Goal: Find specific page/section: Find specific page/section

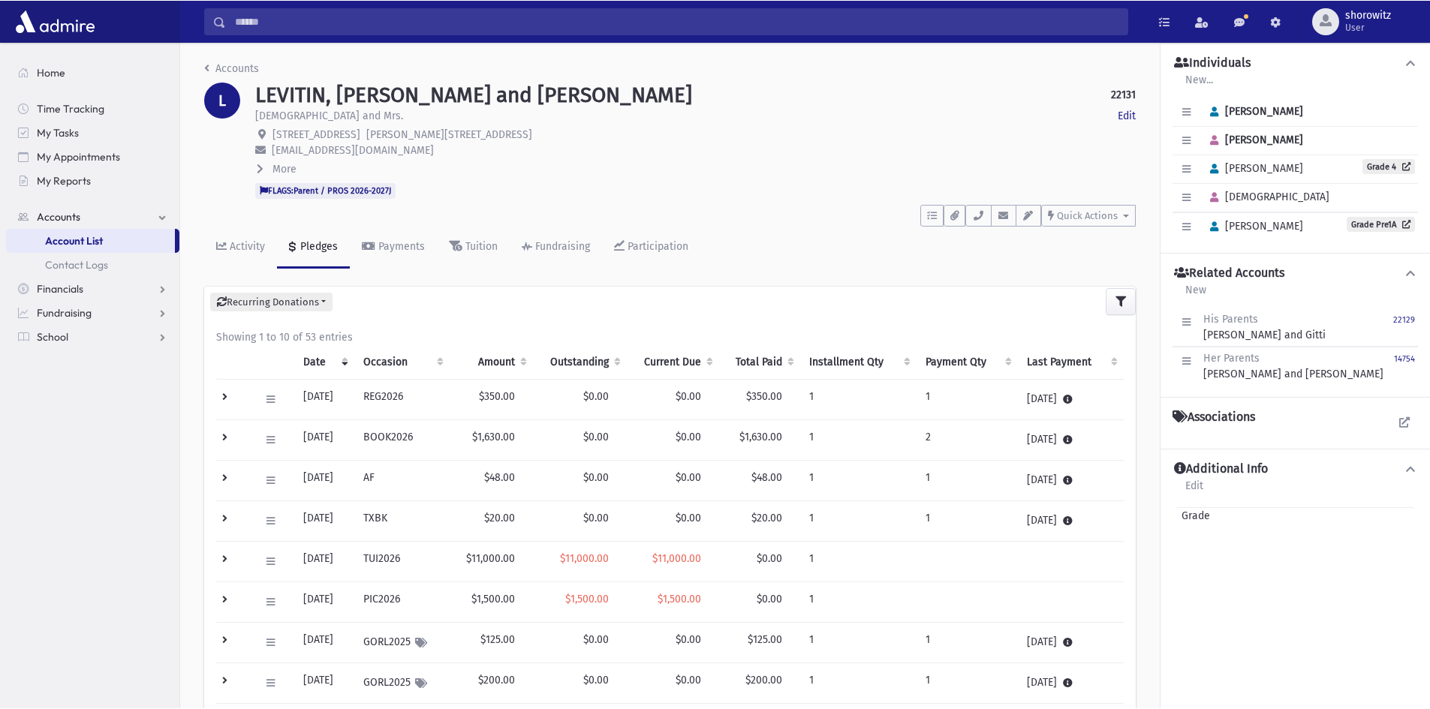
scroll to position [34, 0]
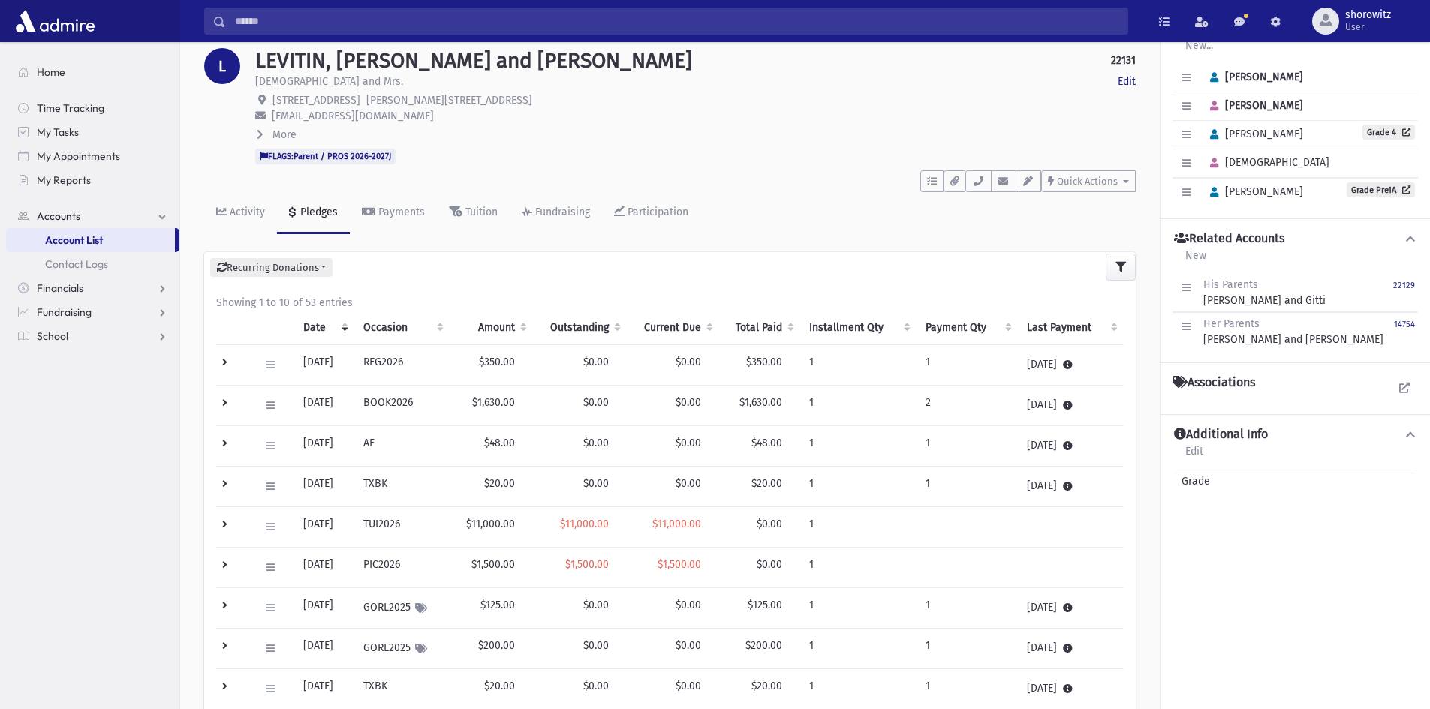
click at [402, 29] on input "Search" at bounding box center [676, 21] width 901 height 27
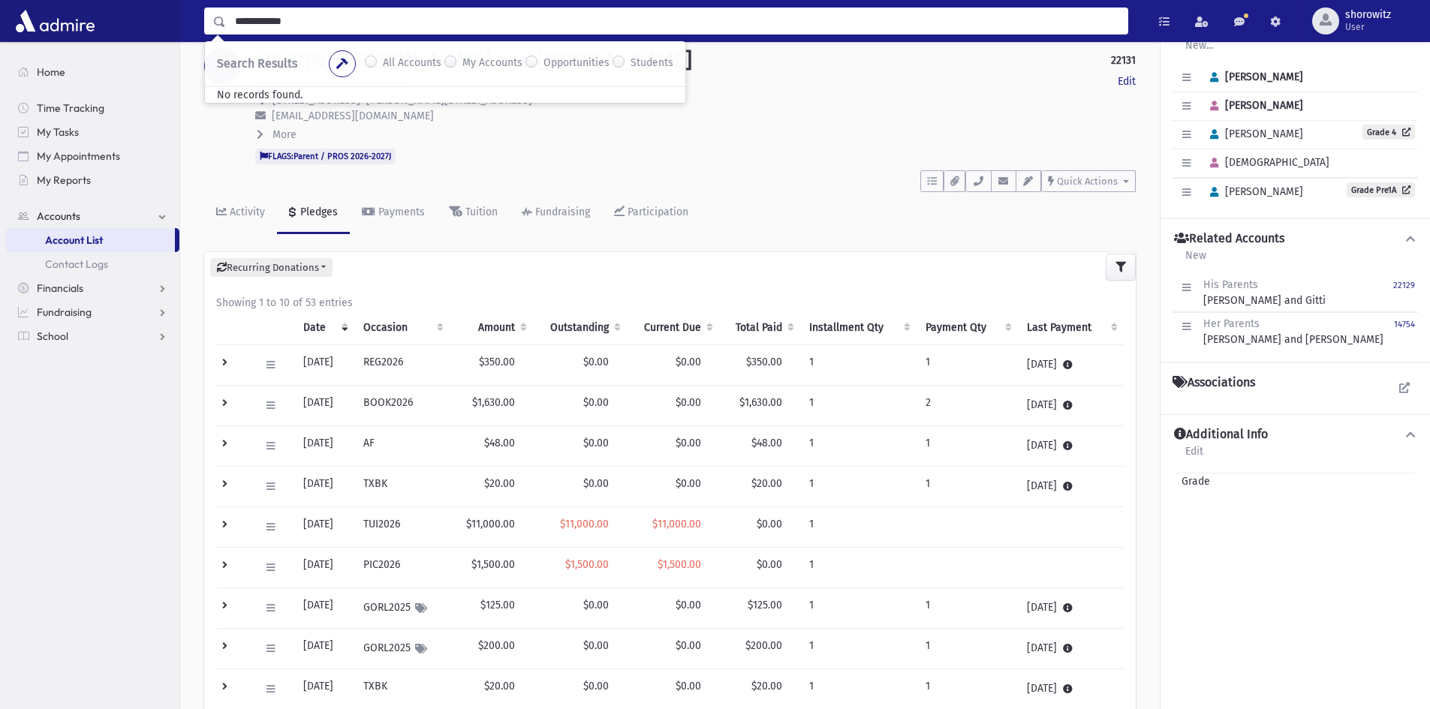
type input "**********"
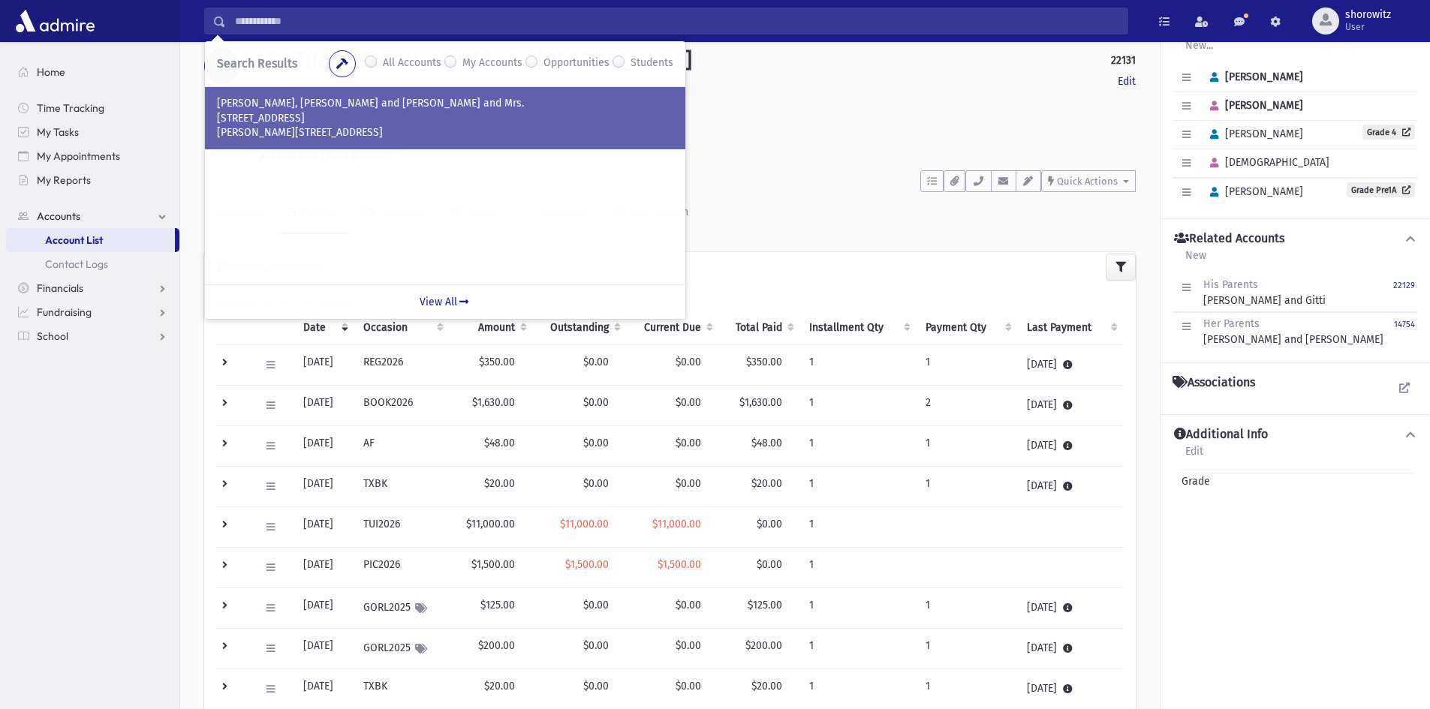
click at [290, 131] on p "[PERSON_NAME][STREET_ADDRESS]" at bounding box center [445, 132] width 456 height 15
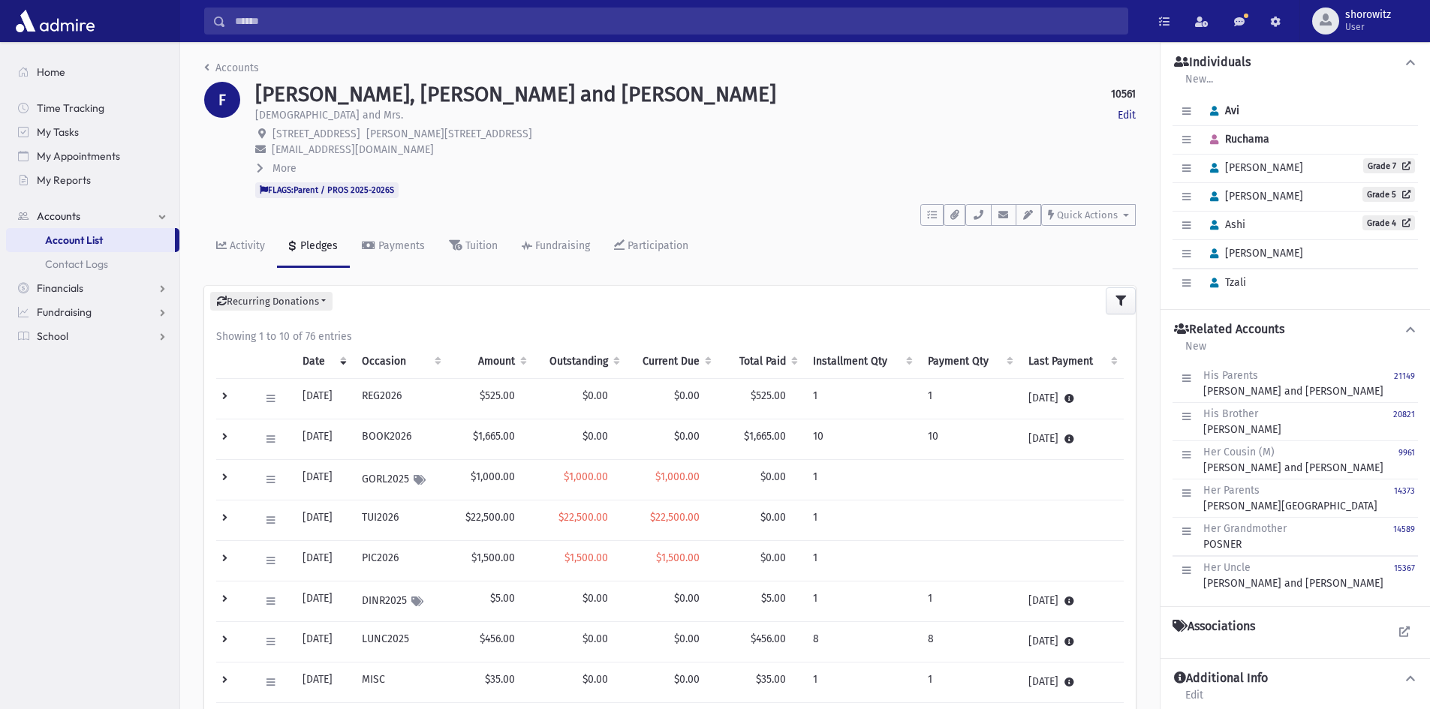
click at [221, 515] on td at bounding box center [233, 521] width 35 height 41
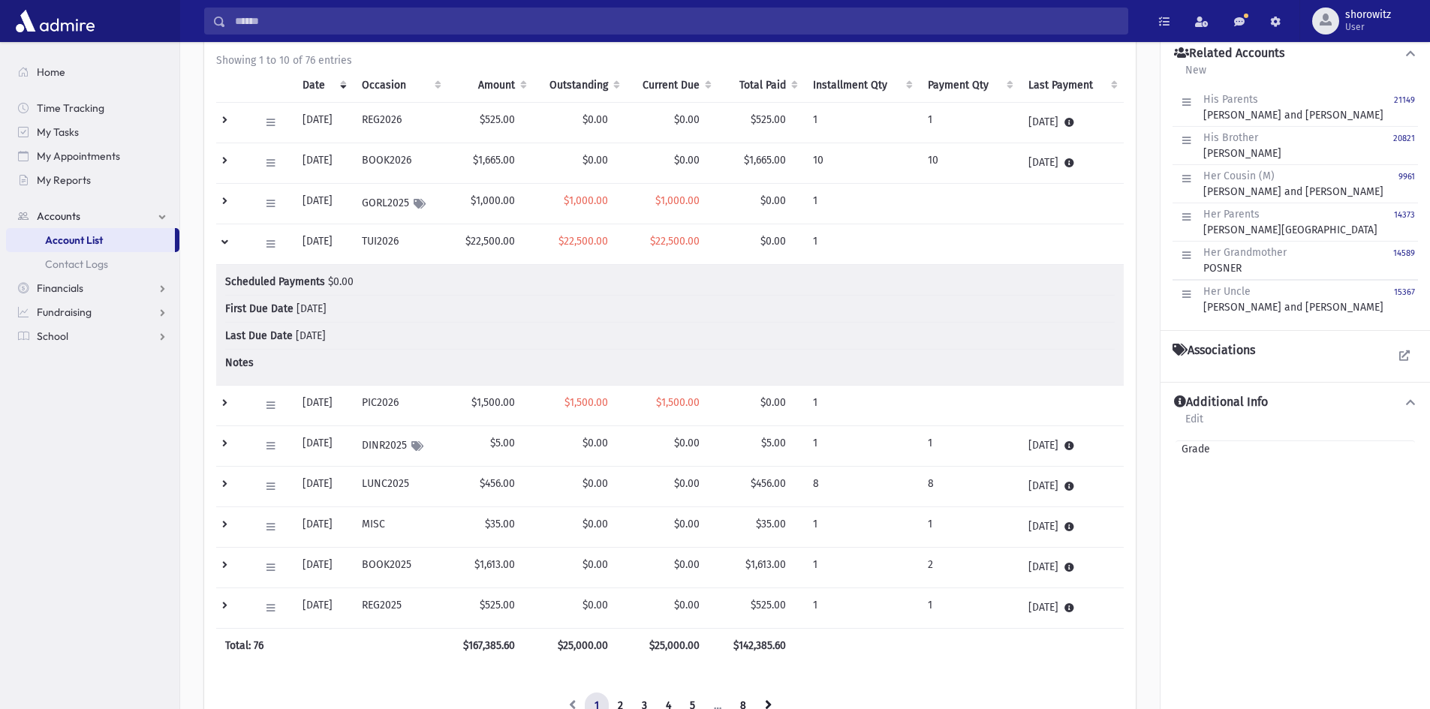
scroll to position [300, 0]
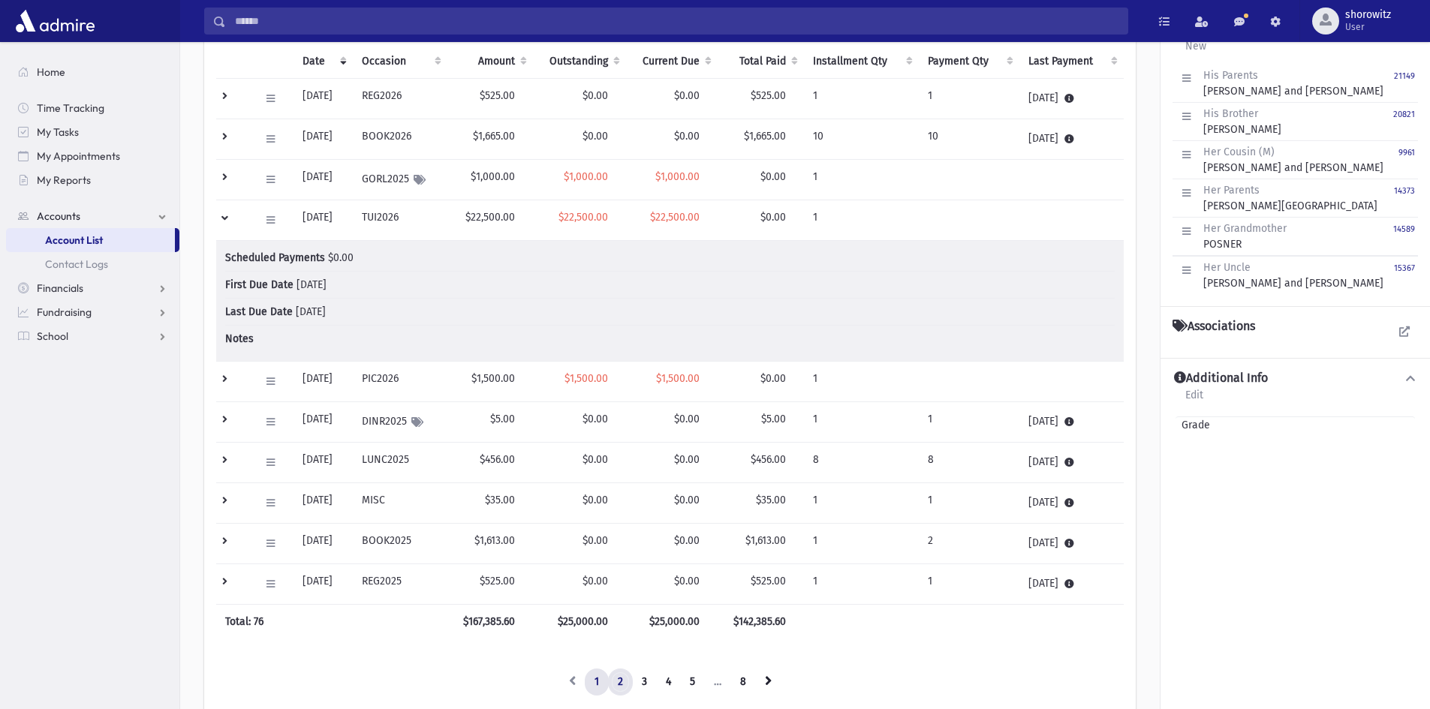
click at [622, 683] on link "2" at bounding box center [620, 682] width 25 height 27
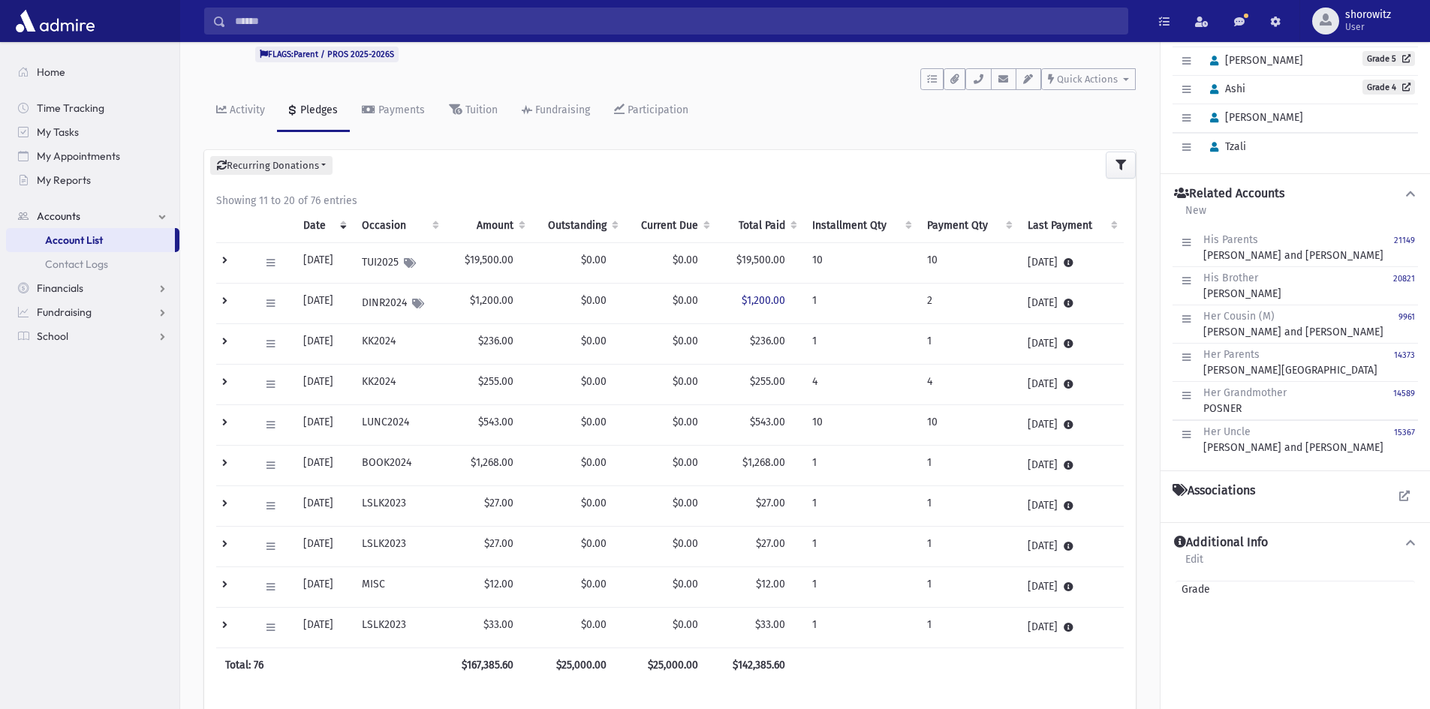
scroll to position [211, 0]
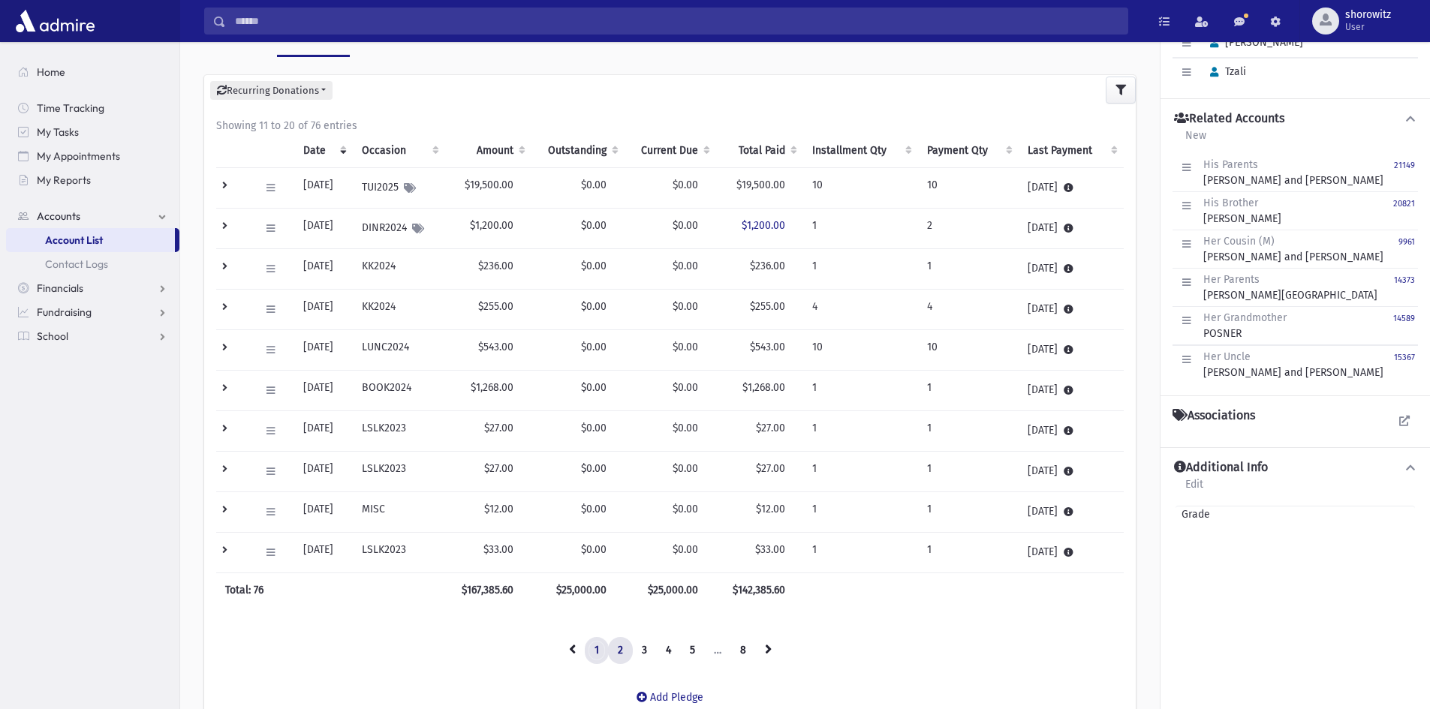
click at [594, 651] on link "1" at bounding box center [597, 650] width 24 height 27
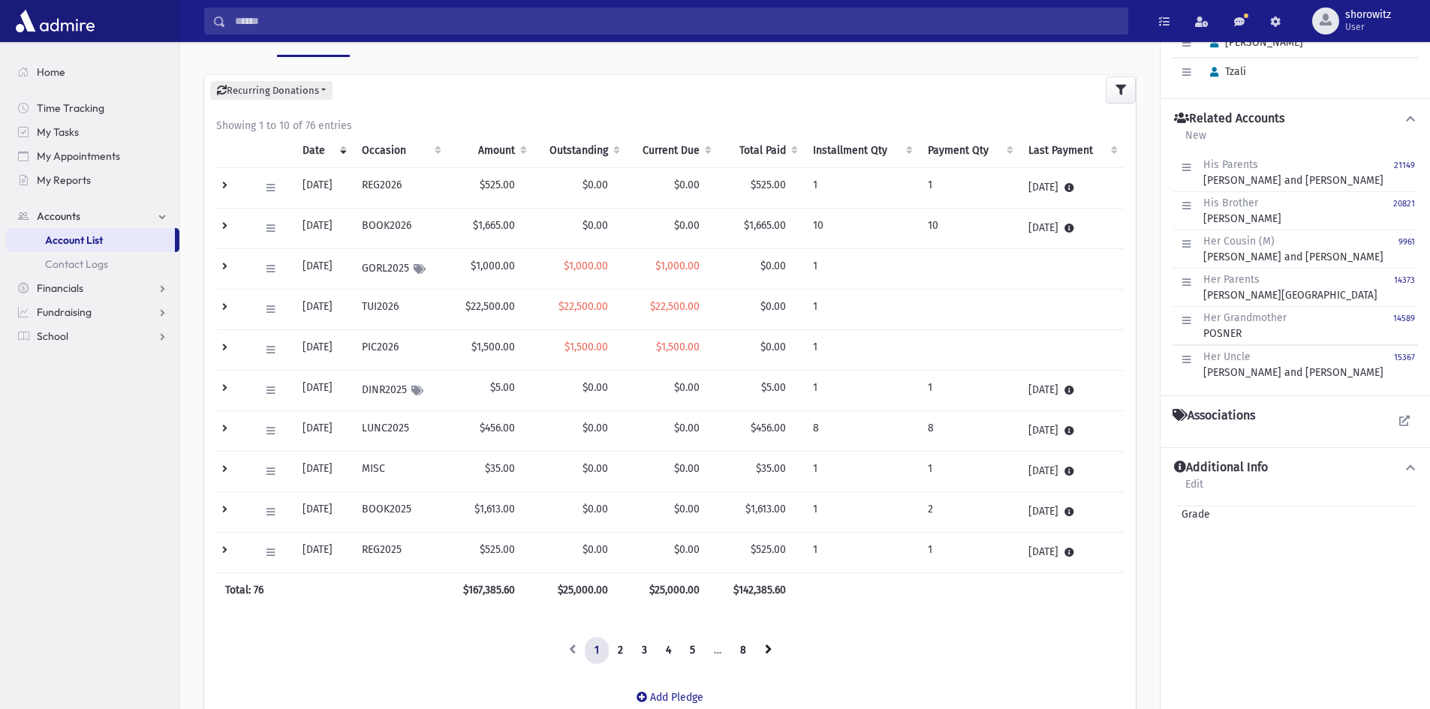
drag, startPoint x: 414, startPoint y: 348, endPoint x: 357, endPoint y: 345, distance: 57.1
click at [357, 345] on tr "Edit Delete New Payment Schedule Payments Delete Scheduled Payments View Applie…" at bounding box center [669, 350] width 907 height 41
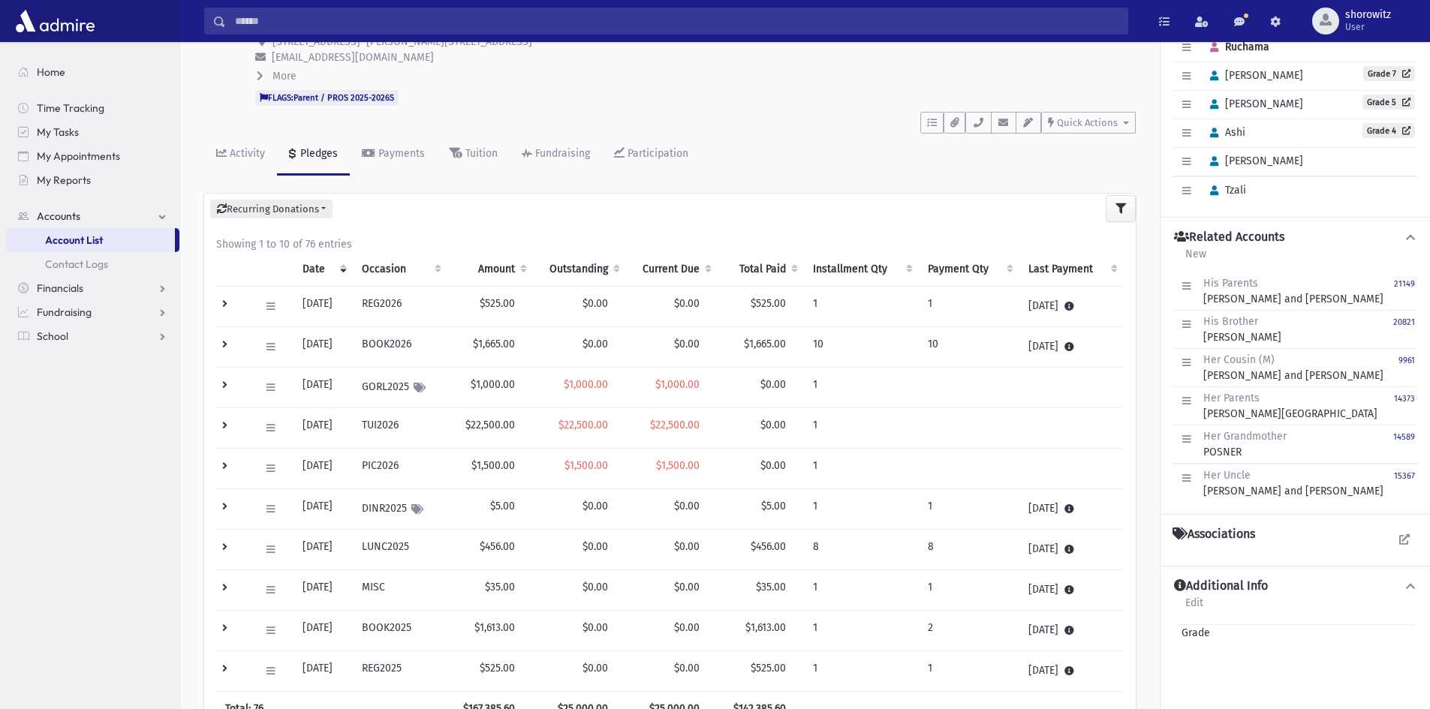
scroll to position [61, 0]
